Goal: Task Accomplishment & Management: Use online tool/utility

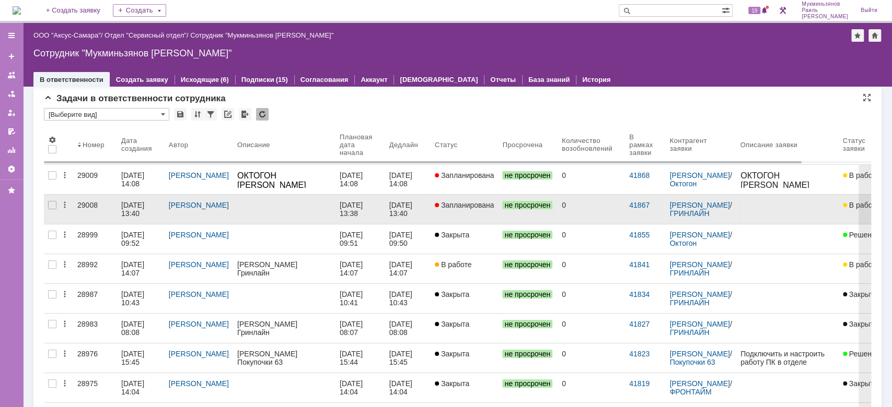
click at [263, 205] on div at bounding box center [284, 205] width 94 height 8
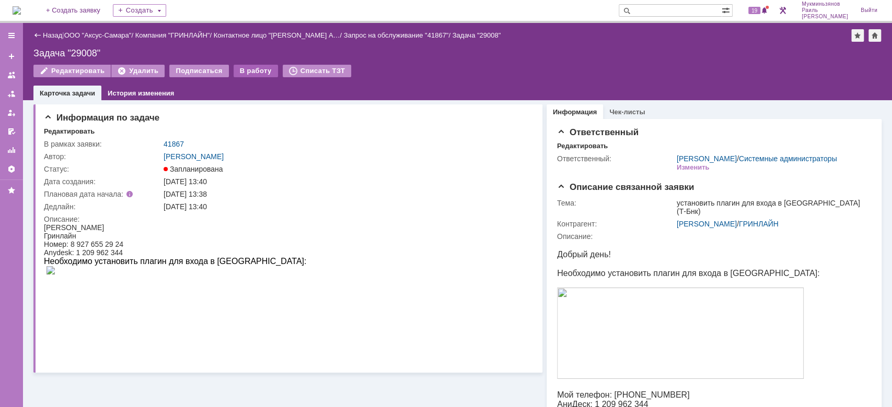
click at [250, 73] on div "В работу" at bounding box center [256, 71] width 44 height 13
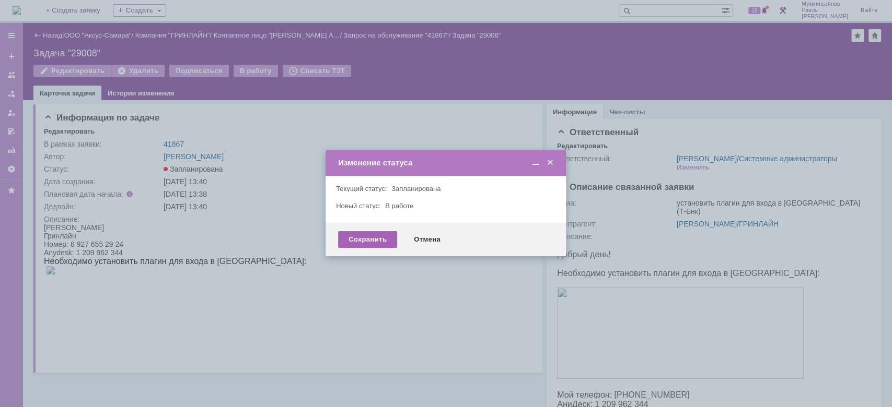
click at [379, 233] on div "Сохранить" at bounding box center [367, 239] width 59 height 17
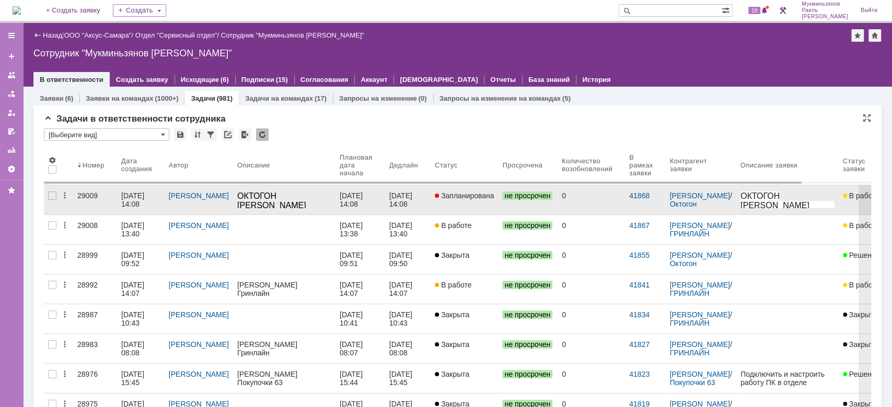
click at [344, 206] on div "[DATE] 14:08" at bounding box center [352, 200] width 25 height 17
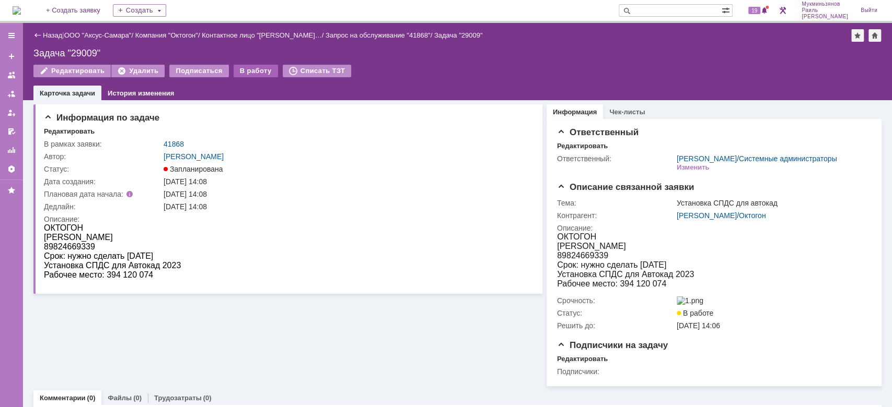
click at [241, 73] on div "В работу" at bounding box center [256, 71] width 44 height 13
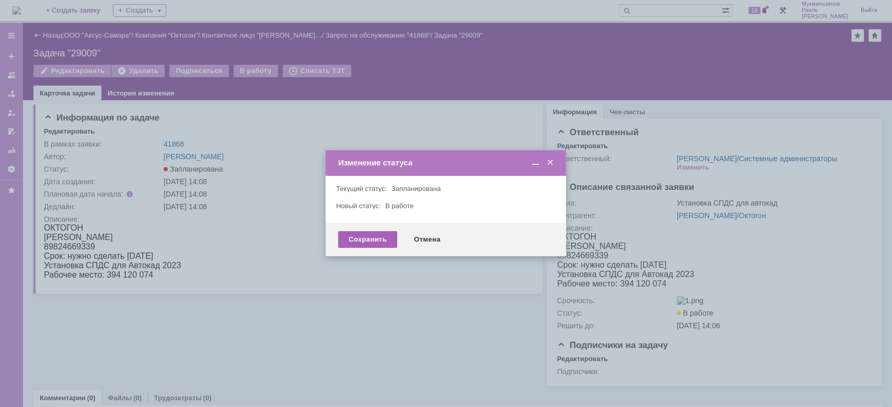
click at [371, 243] on div "Сохранить" at bounding box center [367, 239] width 59 height 17
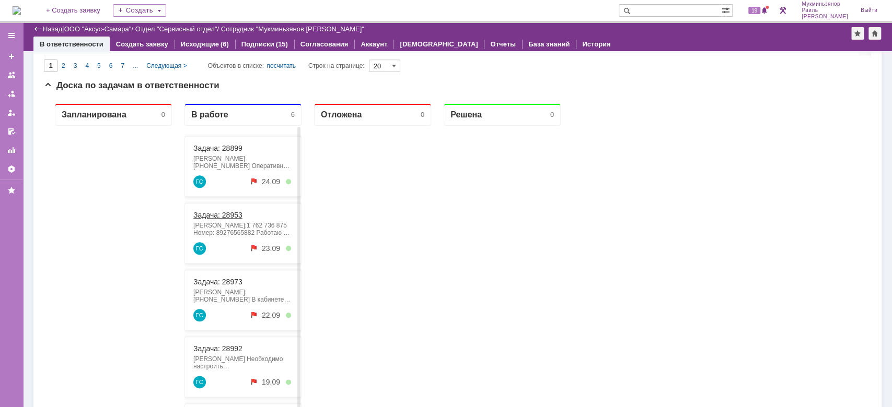
click at [222, 212] on link "Задача: 28953" at bounding box center [217, 215] width 49 height 8
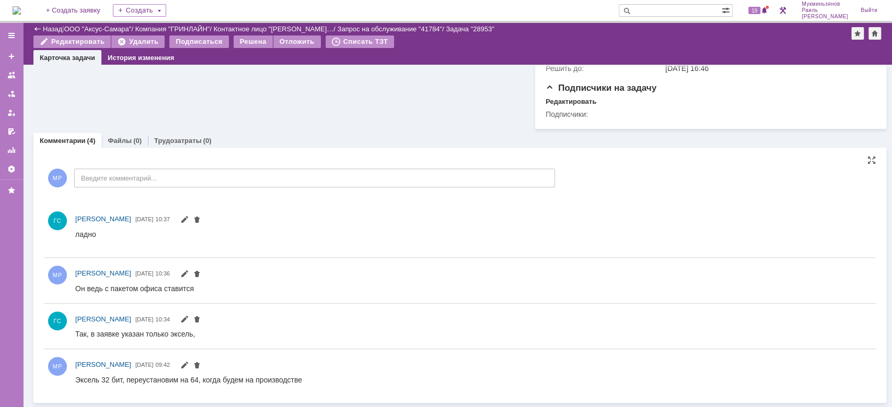
drag, startPoint x: 177, startPoint y: 193, endPoint x: 184, endPoint y: 191, distance: 7.1
click at [184, 191] on div "МР Введите комментарий..." at bounding box center [299, 179] width 511 height 49
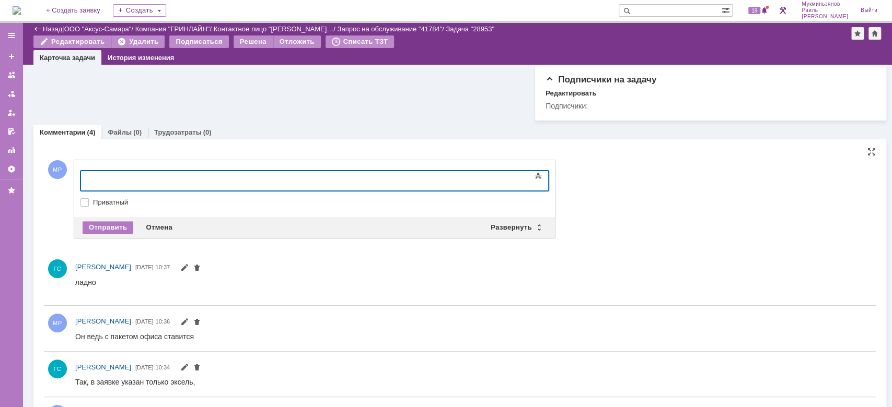
click at [191, 179] on div at bounding box center [165, 180] width 148 height 8
click at [174, 177] on div "​[PERSON_NAME] вернулась в офис, [PERSON_NAME] сказала что ексель работать норм…" at bounding box center [165, 188] width 148 height 25
click at [240, 177] on div "[PERSON_NAME] вернулась в офис, [PERSON_NAME] сказала что ексель работать норма…" at bounding box center [165, 188] width 148 height 25
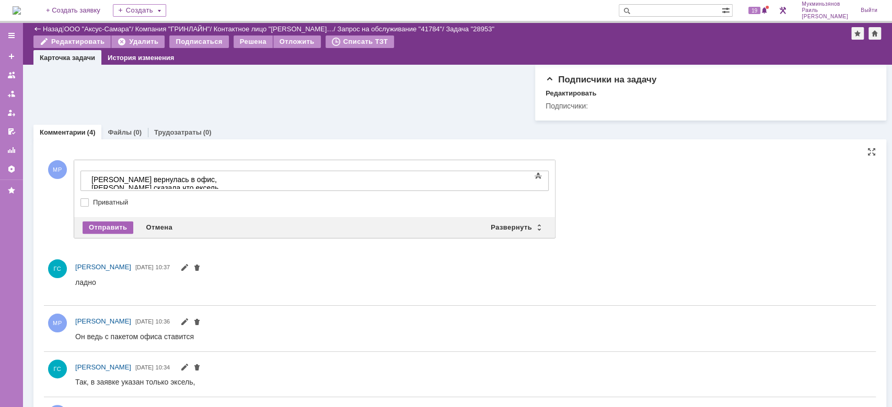
click at [104, 232] on div "Отправить" at bounding box center [108, 228] width 51 height 13
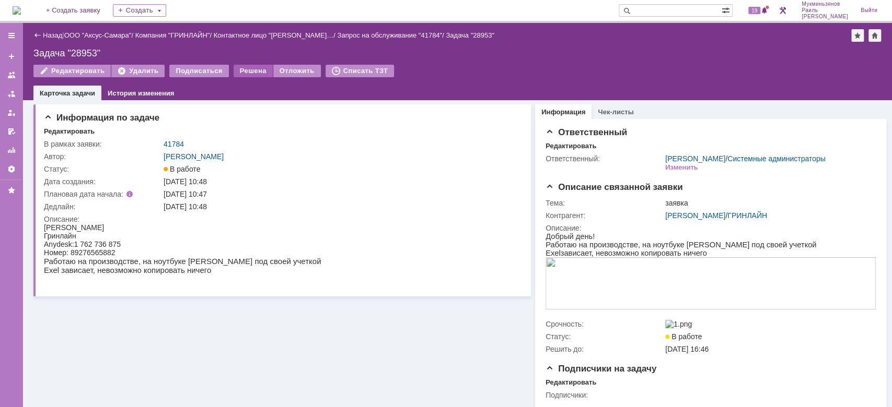
click at [236, 67] on div "Решена" at bounding box center [253, 71] width 39 height 13
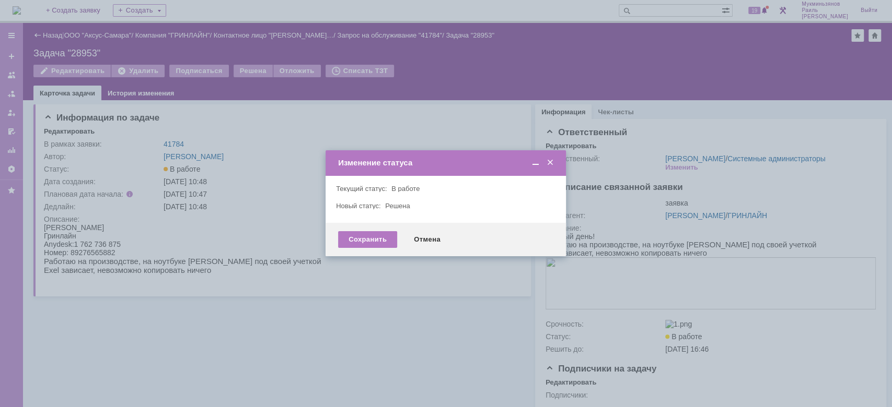
click at [358, 249] on div "Сохранить Отмена" at bounding box center [445, 239] width 240 height 33
click at [354, 230] on div "Сохранить Отмена" at bounding box center [445, 239] width 240 height 33
click at [355, 234] on div "Сохранить" at bounding box center [367, 239] width 59 height 17
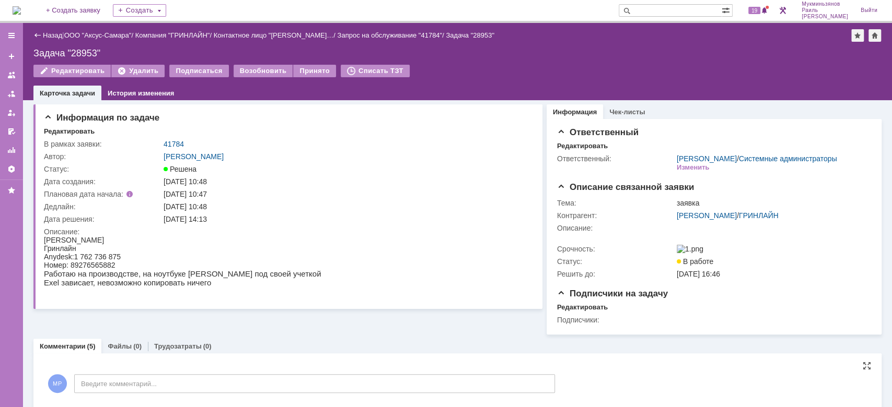
click at [21, 11] on img at bounding box center [17, 10] width 8 height 8
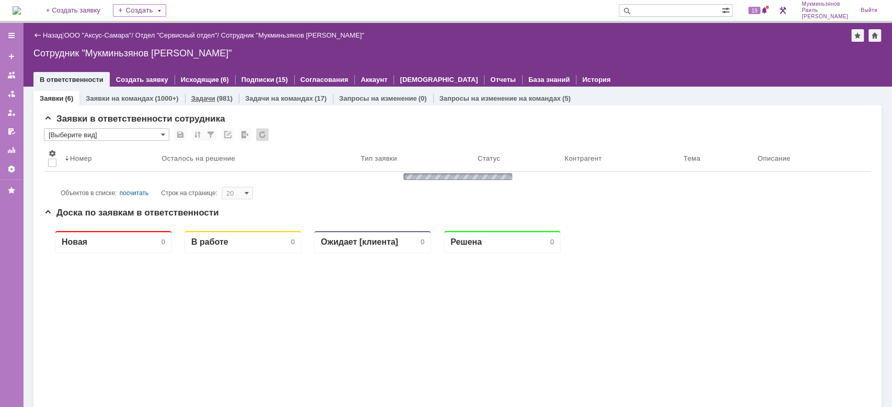
click at [220, 93] on div "Задачи (981)" at bounding box center [212, 98] width 54 height 15
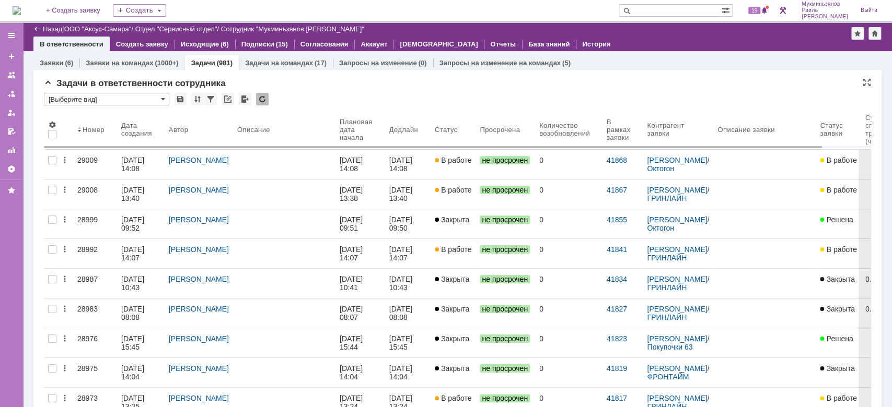
scroll to position [342, 0]
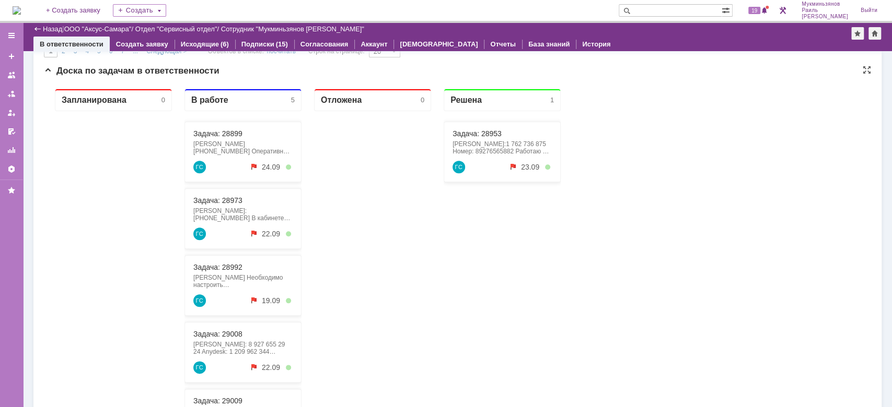
click at [254, 213] on div "[PERSON_NAME]: [PHONE_NUMBER] В кабинете ИТО очень часто пропадает интернет и п…" at bounding box center [242, 214] width 99 height 15
